Goal: Task Accomplishment & Management: Complete application form

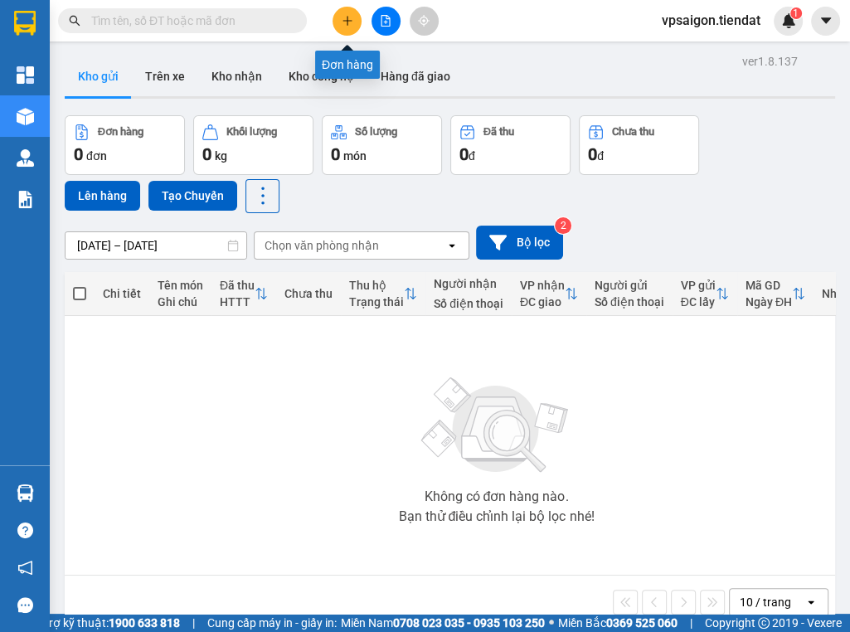
click at [348, 15] on icon "plus" at bounding box center [348, 21] width 12 height 12
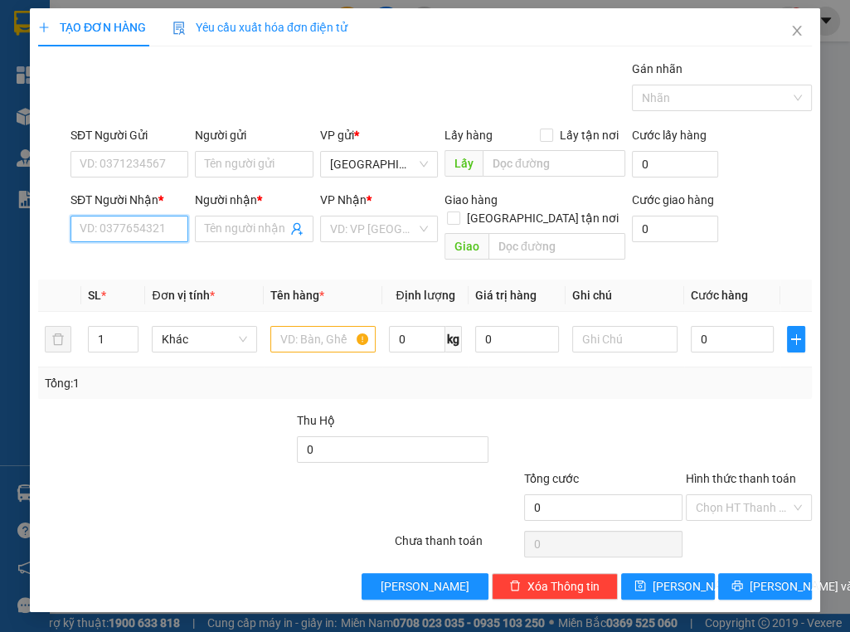
click at [148, 227] on input "SĐT Người Nhận *" at bounding box center [129, 229] width 118 height 27
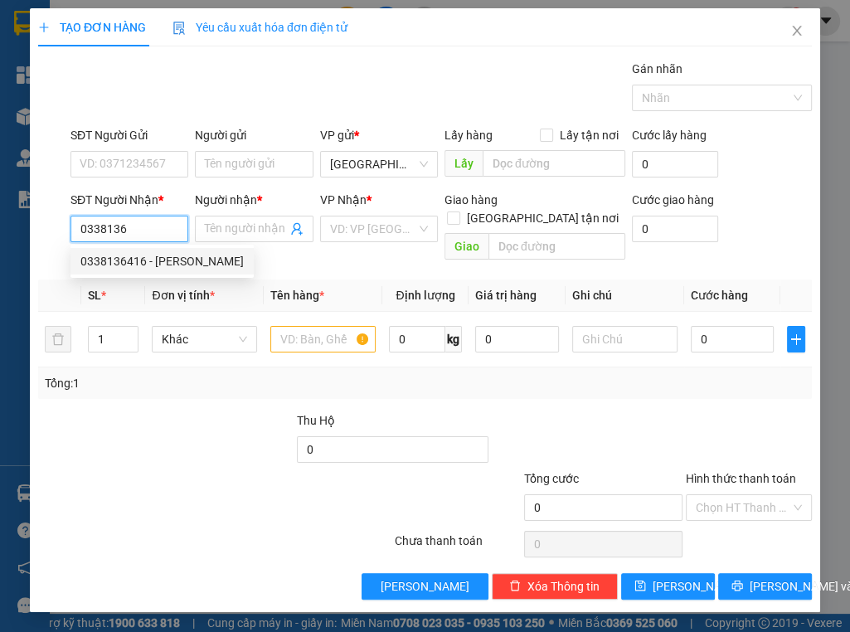
click at [184, 265] on div "0338136416 - chi tuyết" at bounding box center [161, 261] width 163 height 18
type input "0338136416"
type input "chi tuyết"
type input "590.000"
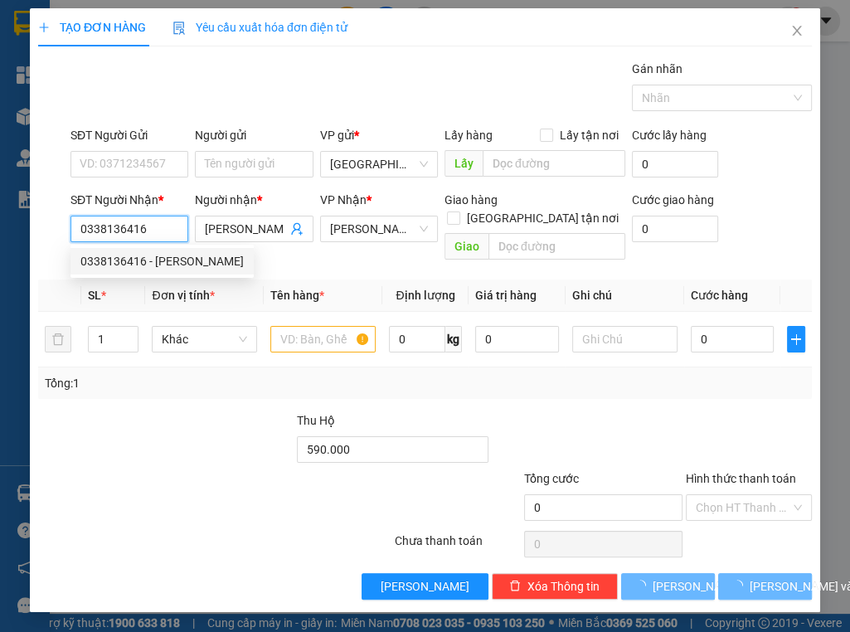
type input "40.000"
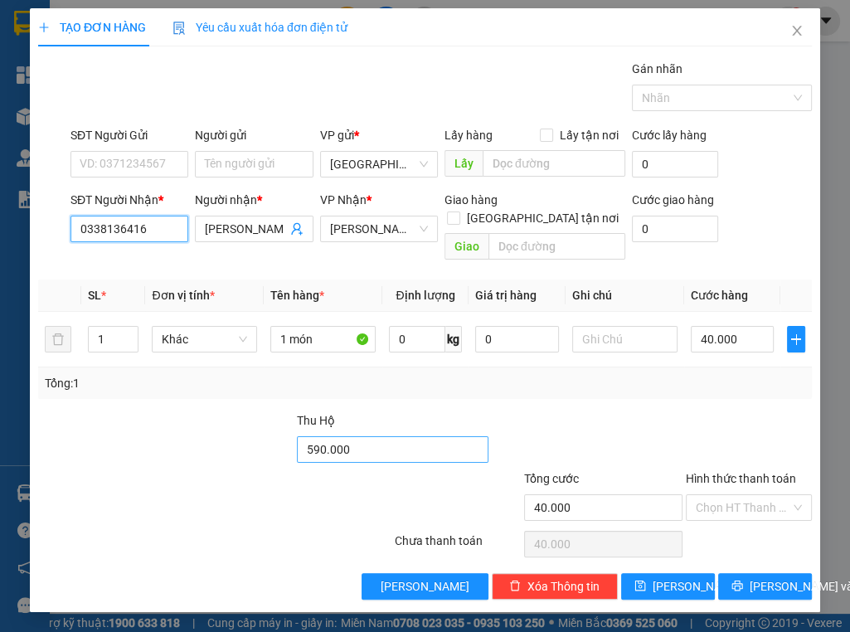
type input "0338136416"
click at [403, 436] on input "590.000" at bounding box center [392, 449] width 191 height 27
type input "800.000"
click at [673, 411] on div at bounding box center [587, 440] width 194 height 58
click at [743, 326] on input "40.000" at bounding box center [733, 339] width 84 height 27
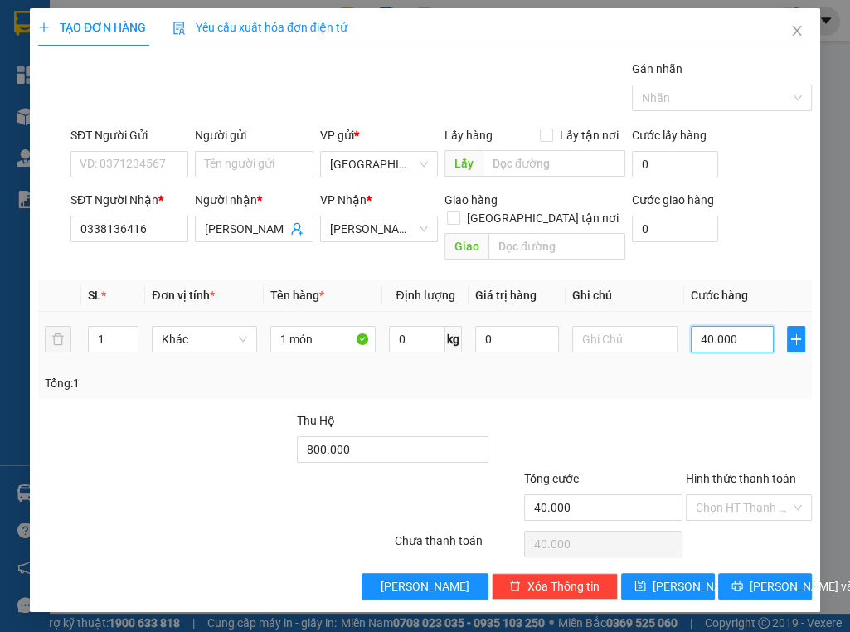
type input "0"
type input "5"
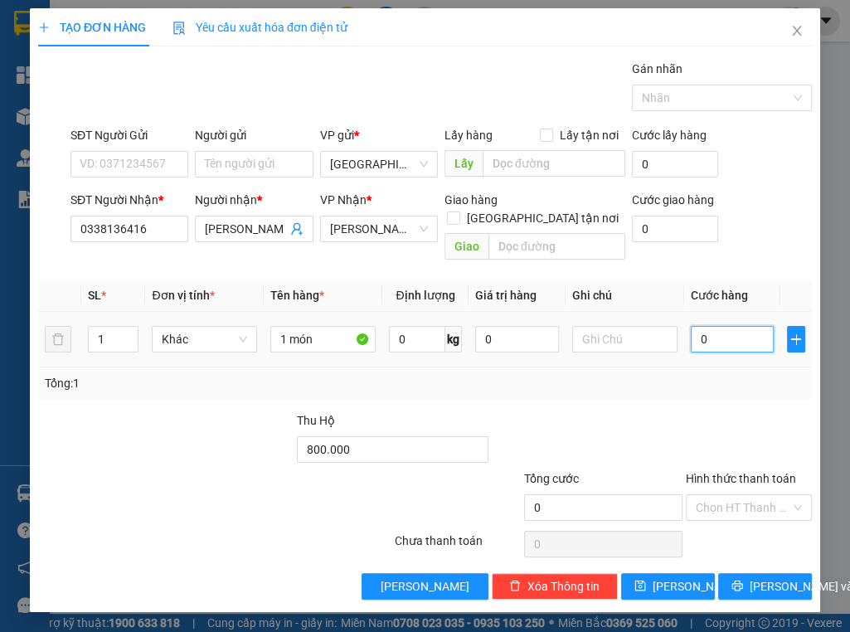
type input "05"
type input "50"
type input "050"
type input "50.000"
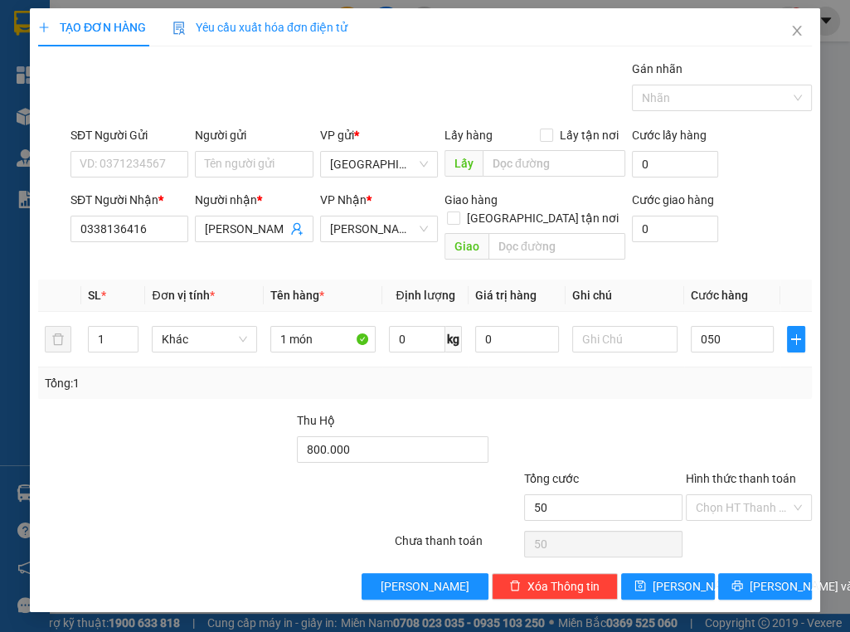
type input "50.000"
click at [716, 374] on div "Tổng: 1" at bounding box center [425, 383] width 760 height 18
click at [748, 495] on input "Hình thức thanh toán" at bounding box center [743, 507] width 95 height 25
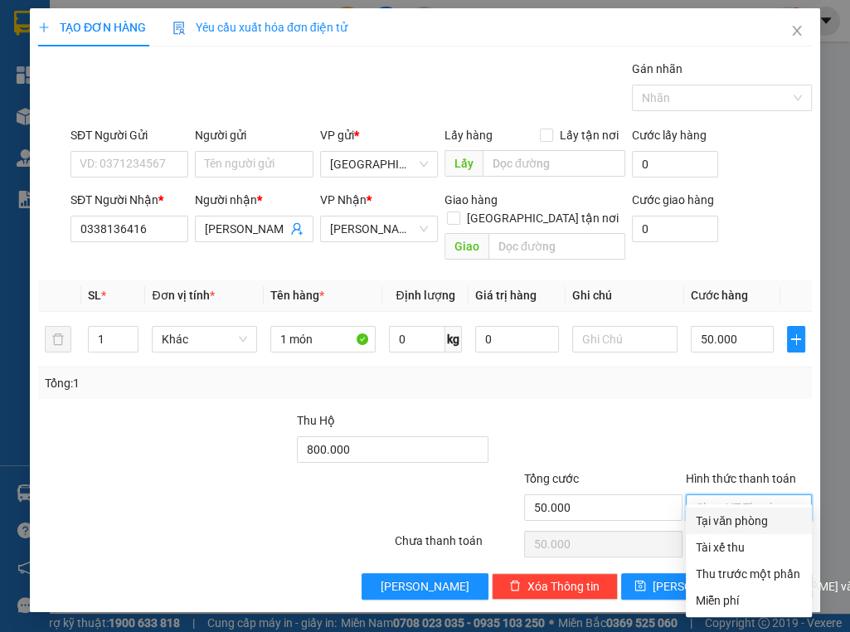
click at [736, 518] on div "Tại văn phòng" at bounding box center [749, 521] width 106 height 18
type input "0"
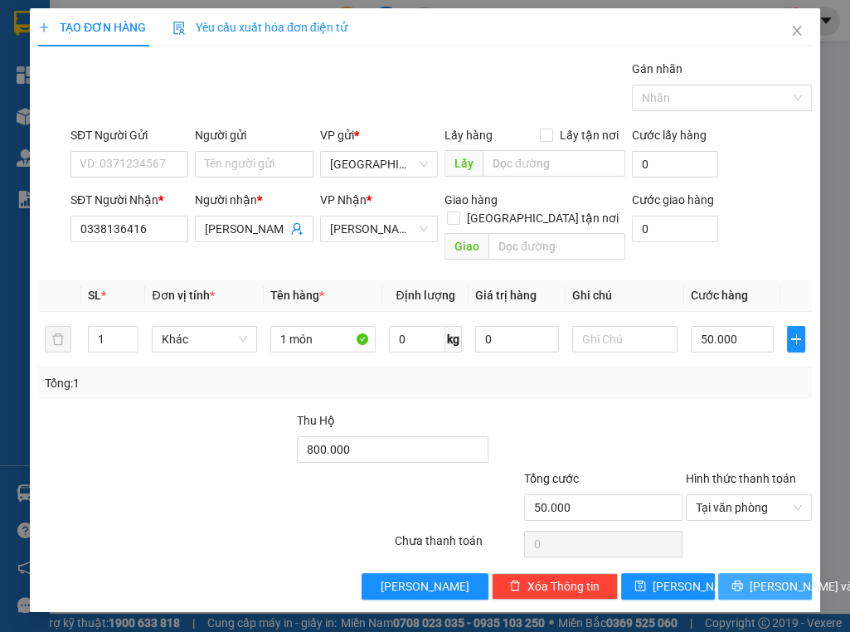
click at [776, 577] on span "Lưu và In" at bounding box center [807, 586] width 116 height 18
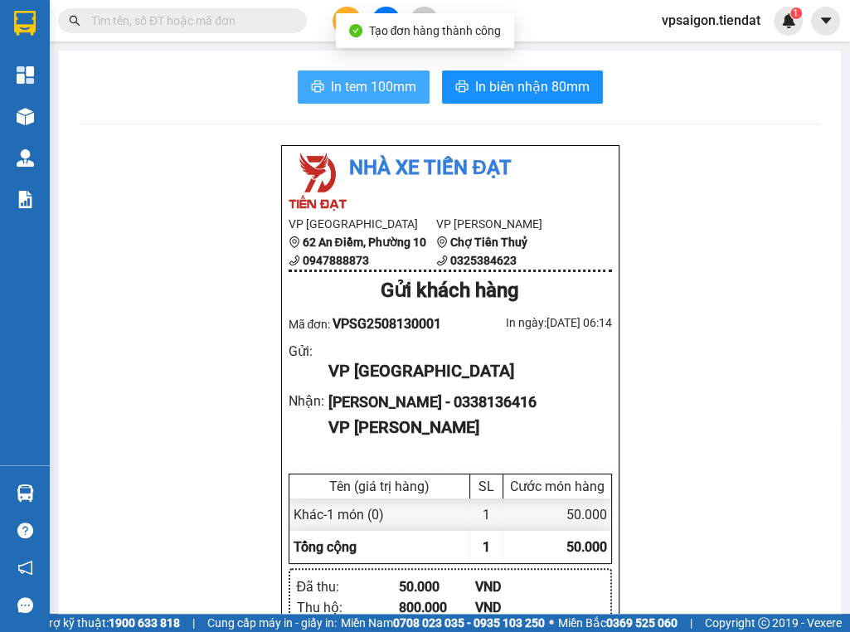
click at [378, 81] on span "In tem 100mm" at bounding box center [373, 86] width 85 height 21
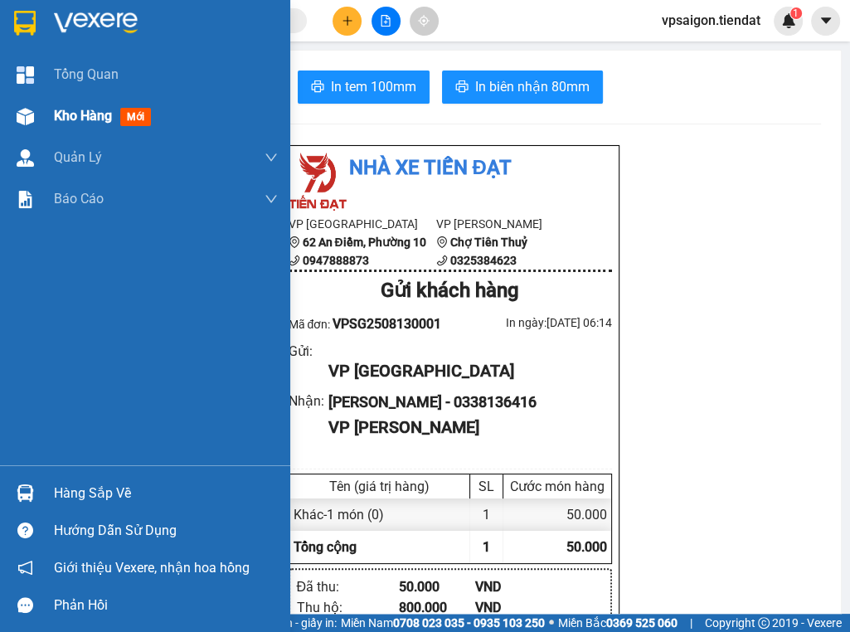
click at [86, 116] on span "Kho hàng" at bounding box center [83, 116] width 58 height 16
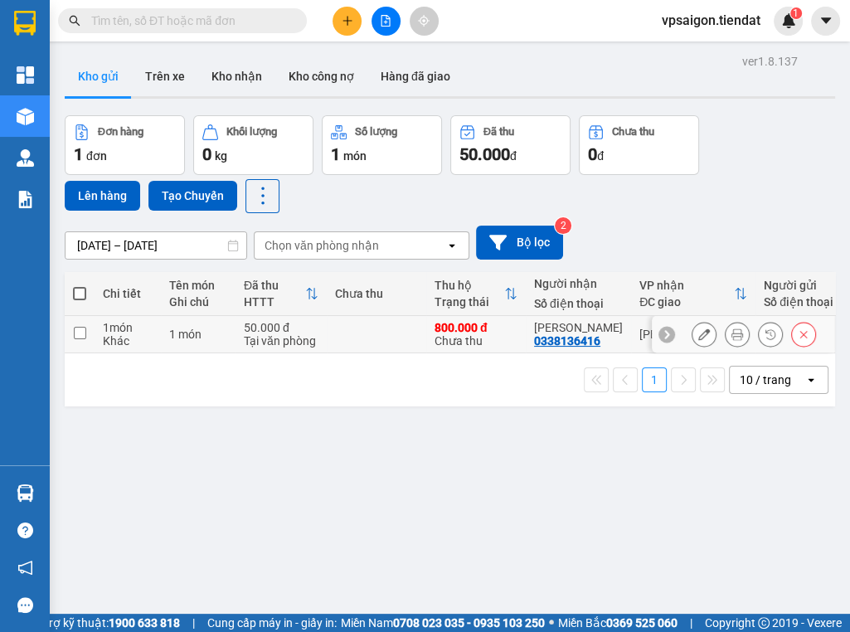
click at [574, 344] on div "0338136416" at bounding box center [567, 340] width 66 height 13
